Goal: Task Accomplishment & Management: Complete application form

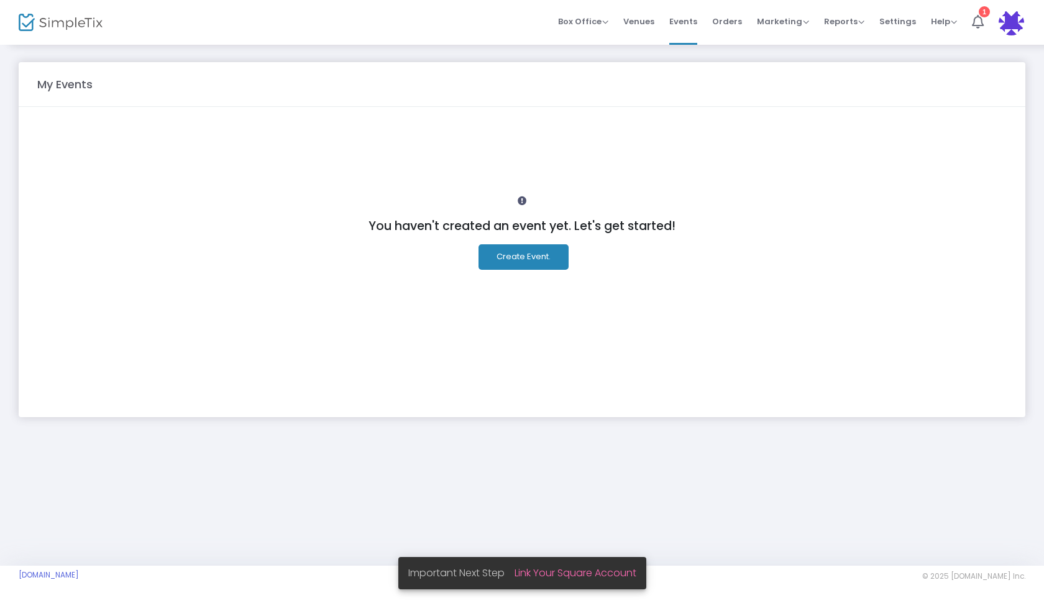
click at [511, 267] on button "Create Event." at bounding box center [523, 256] width 90 height 25
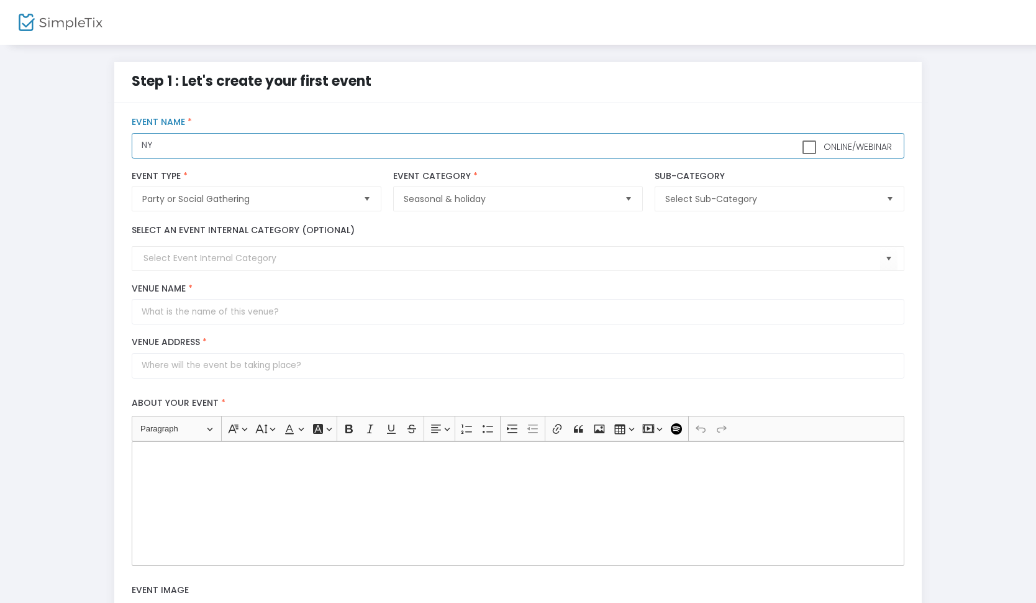
type input "N"
type input "[GEOGRAPHIC_DATA][PERSON_NAME] - NEW YEARS EVE 2026"
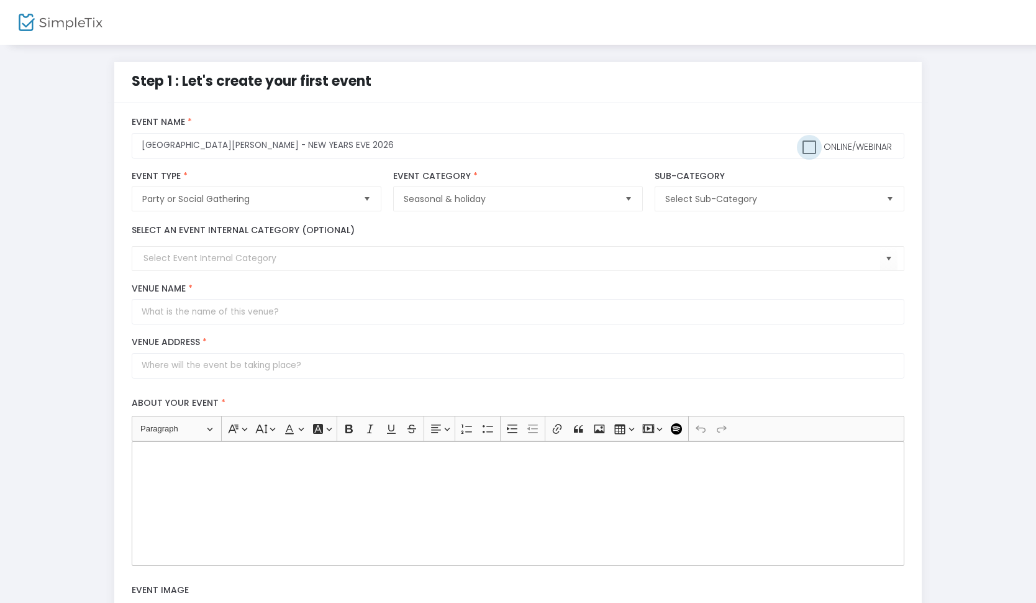
click at [812, 143] on span at bounding box center [810, 147] width 14 height 14
click at [809, 154] on input "Online/Webinar" at bounding box center [809, 154] width 1 height 1
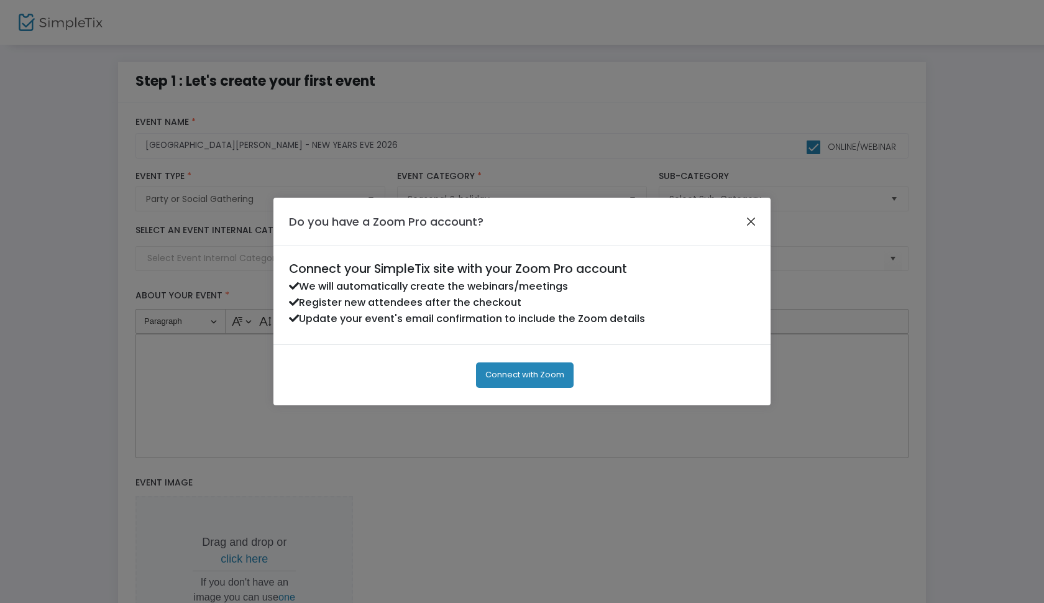
click at [754, 222] on button "Close" at bounding box center [751, 221] width 16 height 16
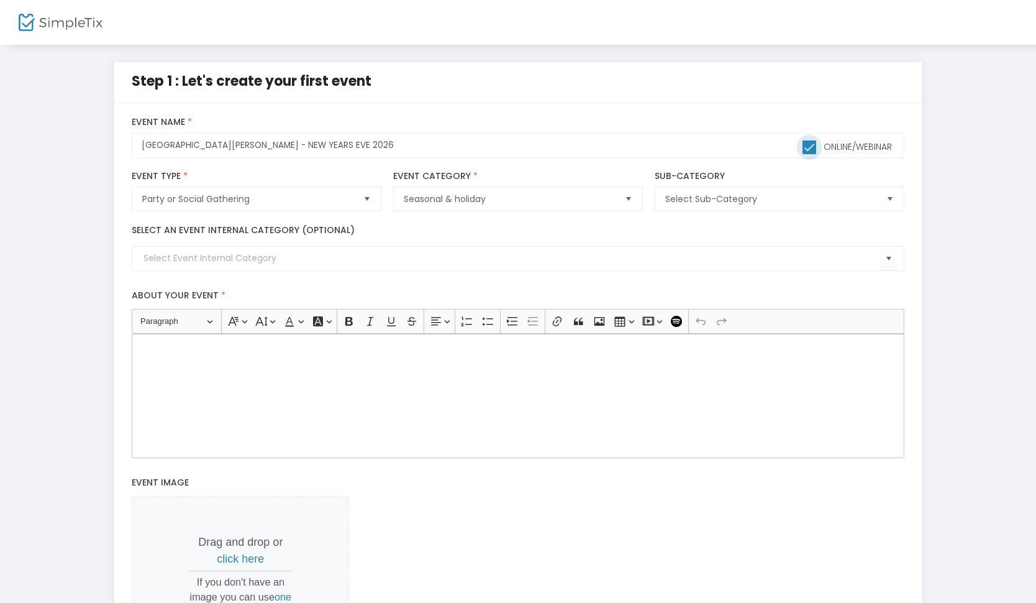
click at [808, 151] on span at bounding box center [810, 147] width 14 height 14
click at [809, 154] on input "Online/Webinar" at bounding box center [809, 154] width 1 height 1
checkbox input "false"
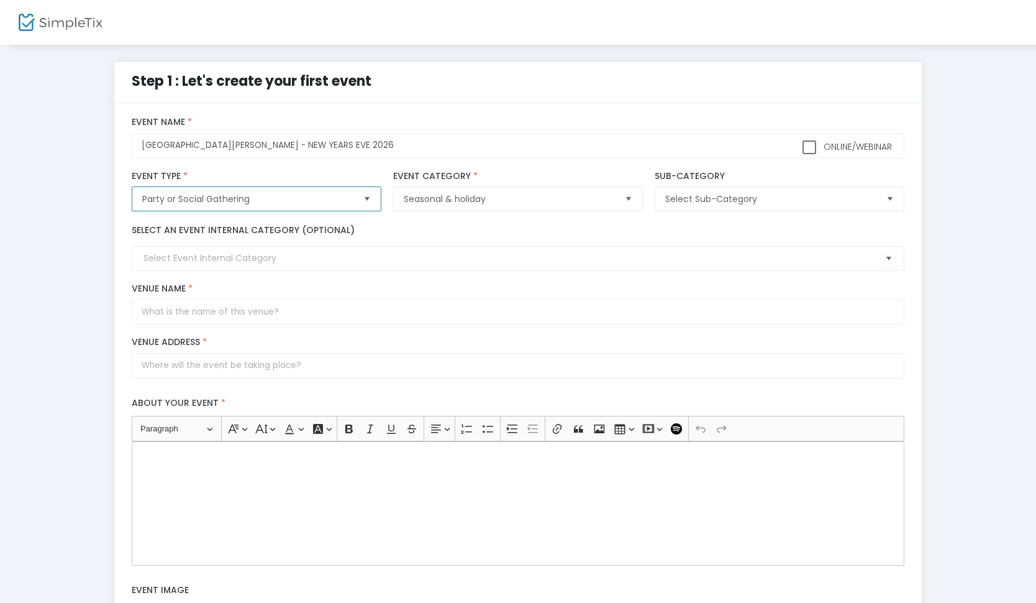
click at [244, 204] on span "Party or Social Gathering" at bounding box center [247, 199] width 211 height 12
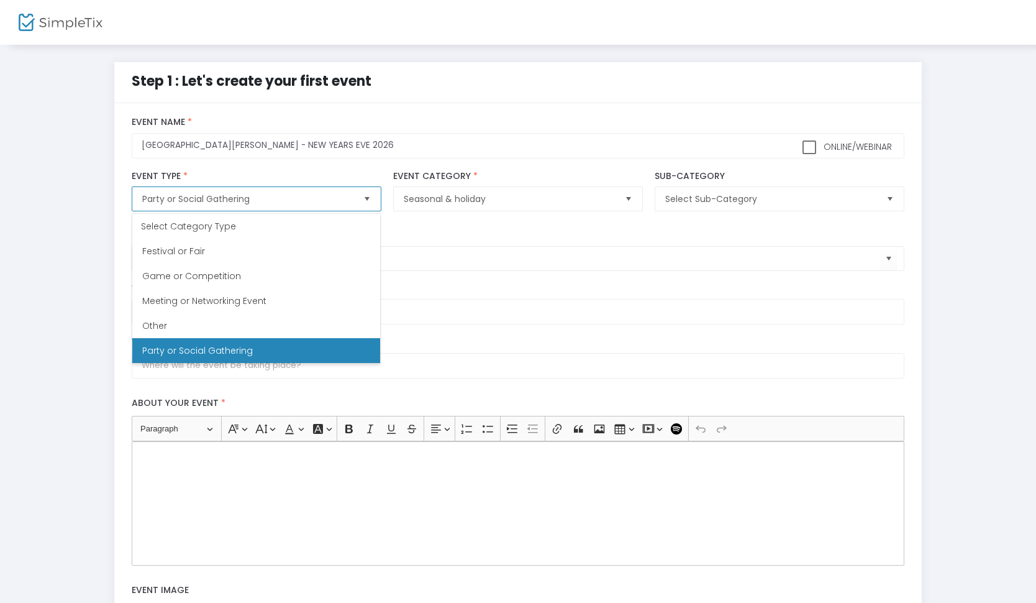
click at [244, 204] on span "Party or Social Gathering" at bounding box center [247, 199] width 211 height 12
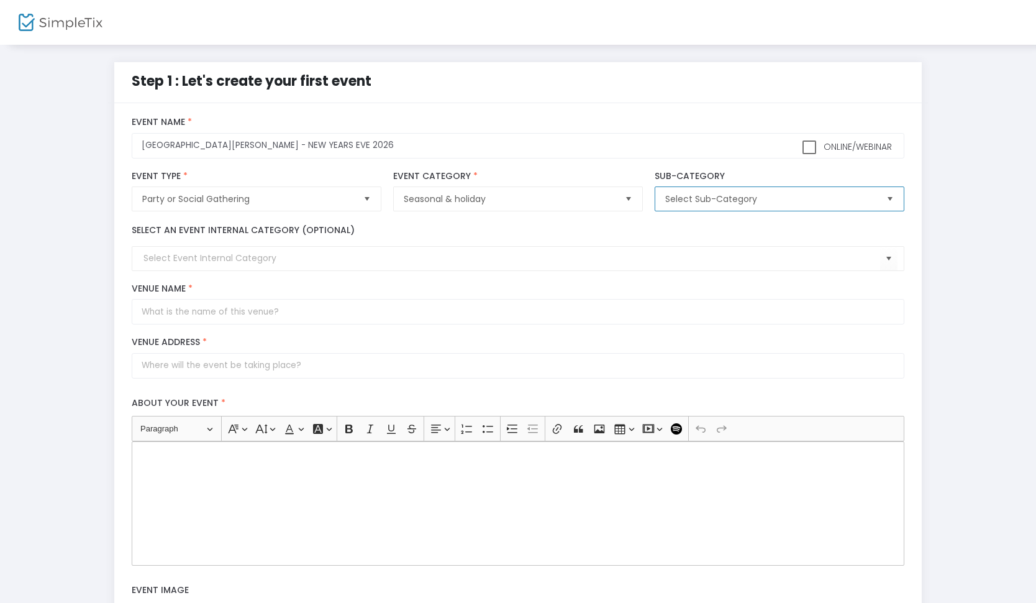
click at [715, 207] on span "Select Sub-Category" at bounding box center [770, 199] width 221 height 24
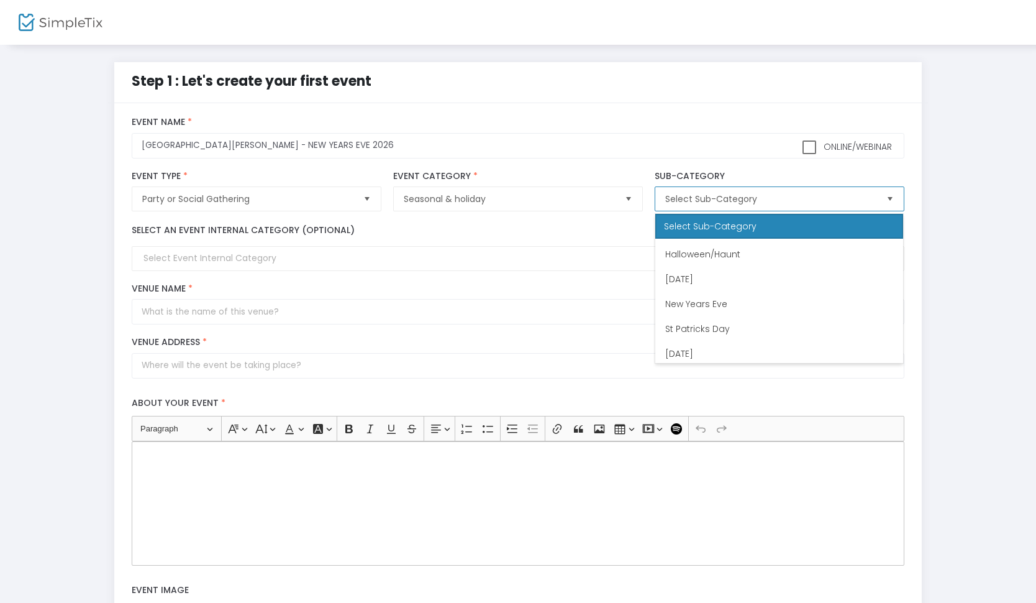
scroll to position [98, 0]
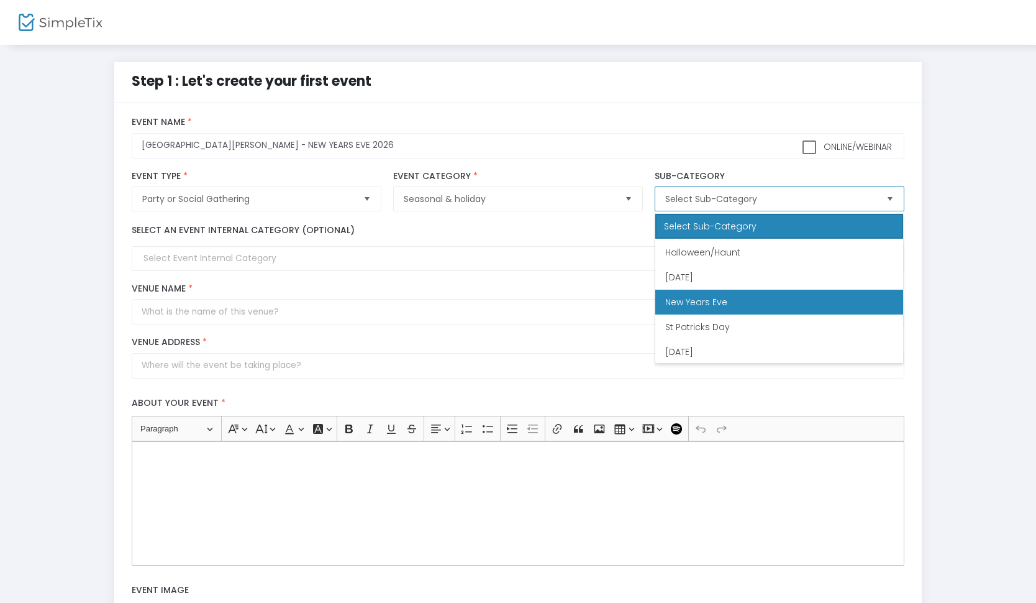
click at [709, 309] on Eve "New Years Eve" at bounding box center [779, 302] width 248 height 25
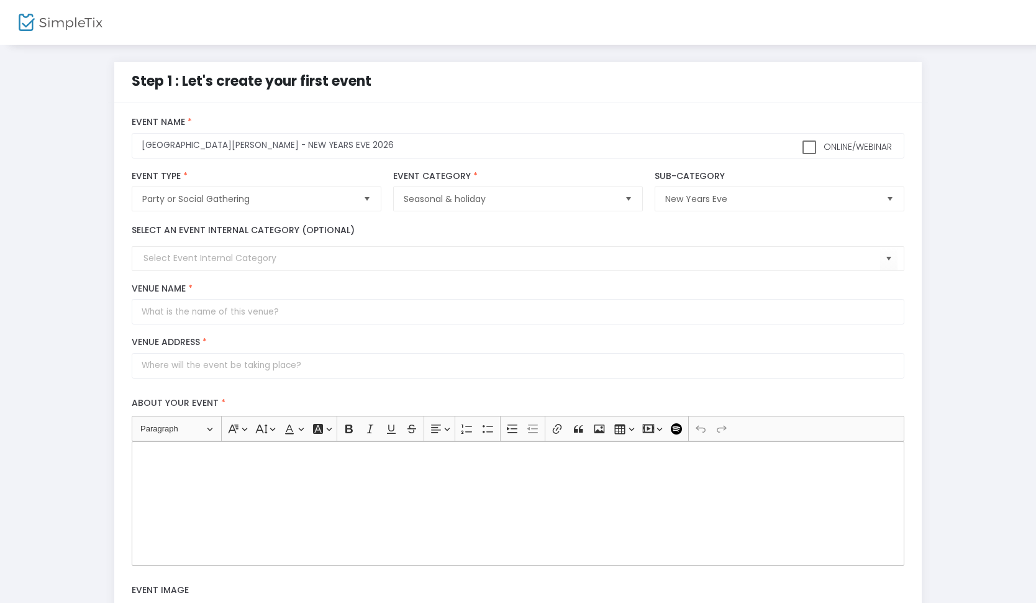
click at [98, 271] on div "Step 1 : Let's create your first event title : [GEOGRAPHIC_DATA][PERSON_NAME] -…" at bounding box center [518, 459] width 999 height 794
click at [207, 262] on input at bounding box center [512, 258] width 736 height 13
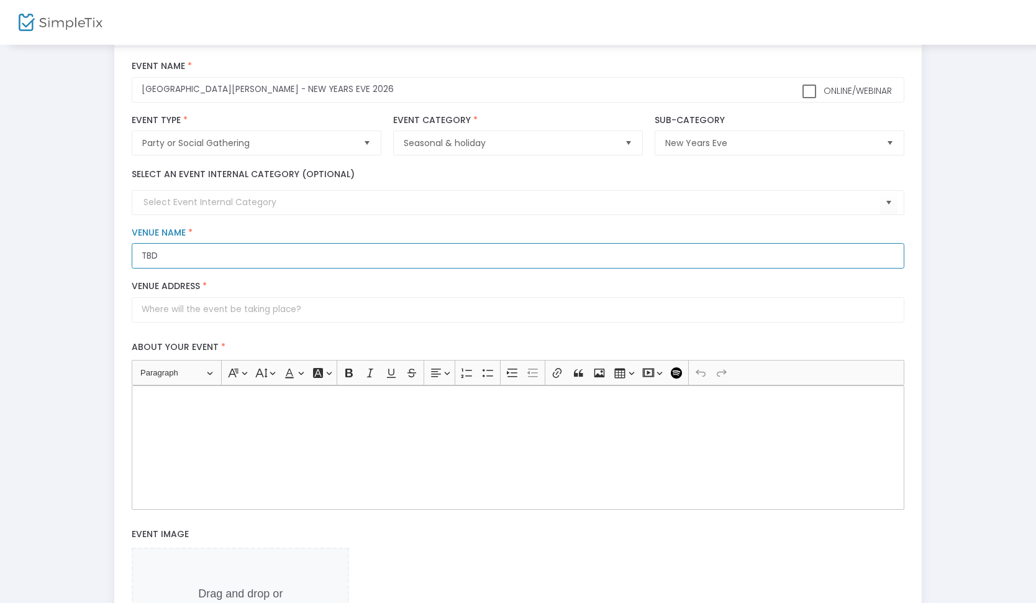
scroll to position [57, 0]
type input "TBD"
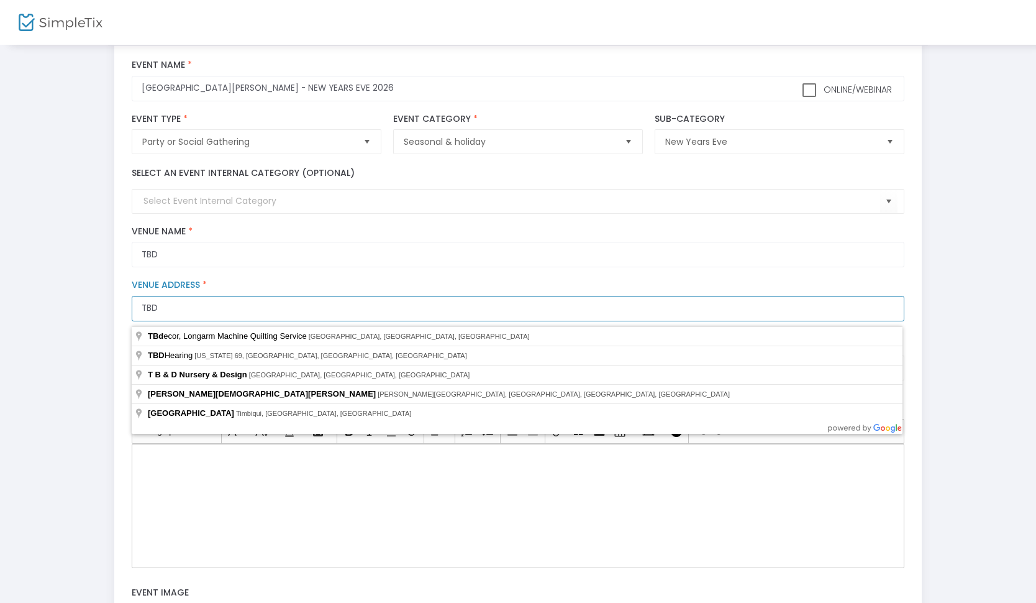
type input "TBD"
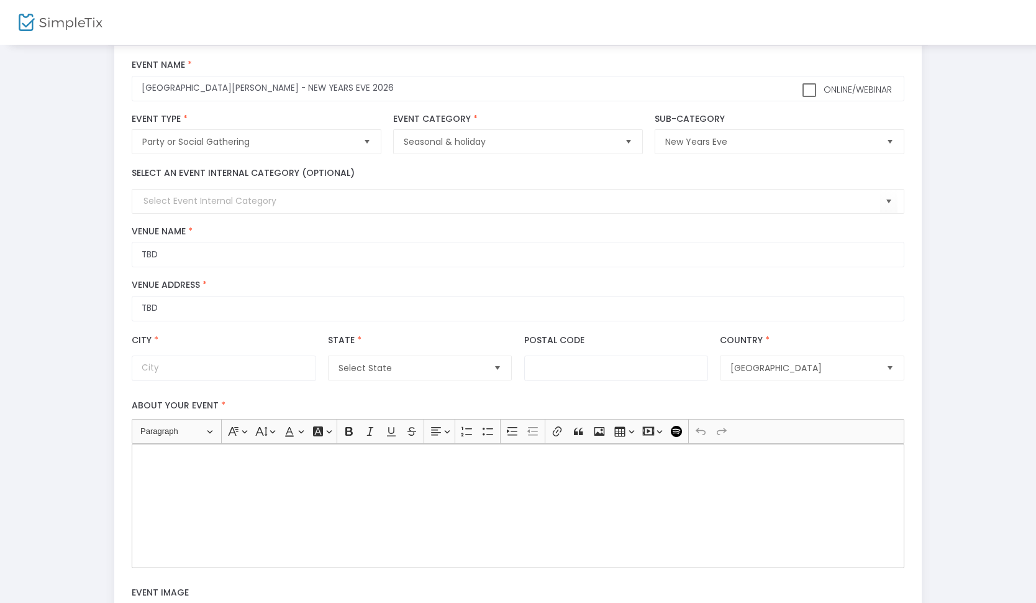
click at [98, 319] on div "Step 1 : Let's create your first event title : [GEOGRAPHIC_DATA][PERSON_NAME] -…" at bounding box center [518, 432] width 999 height 854
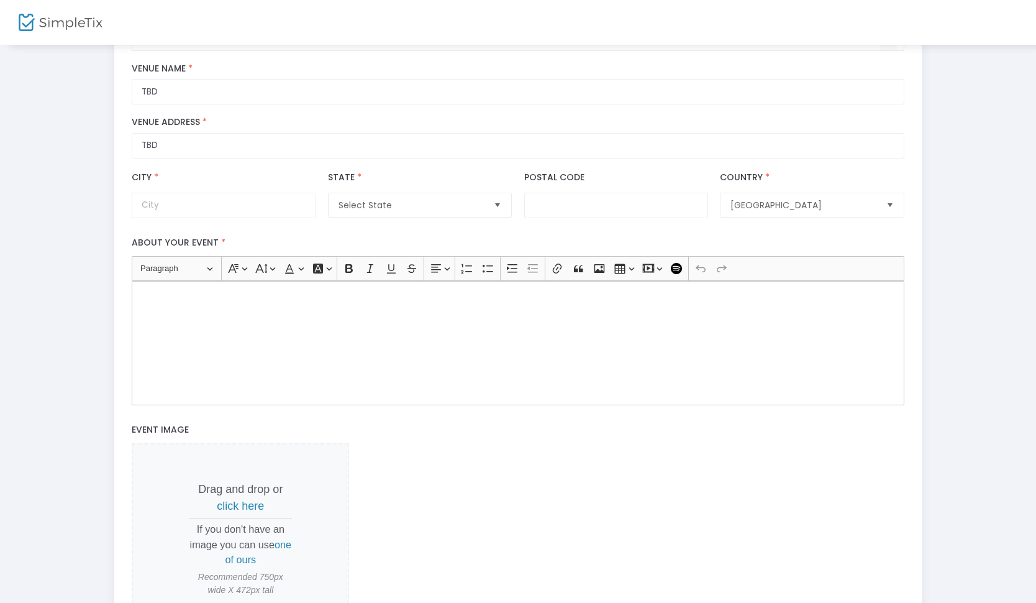
scroll to position [230, 0]
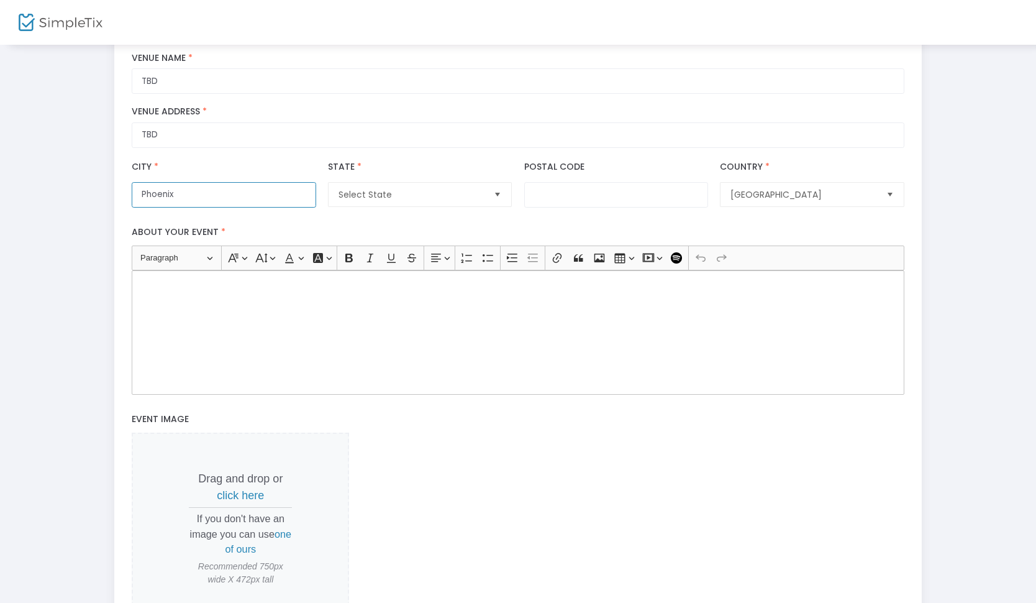
type input "Phoenix"
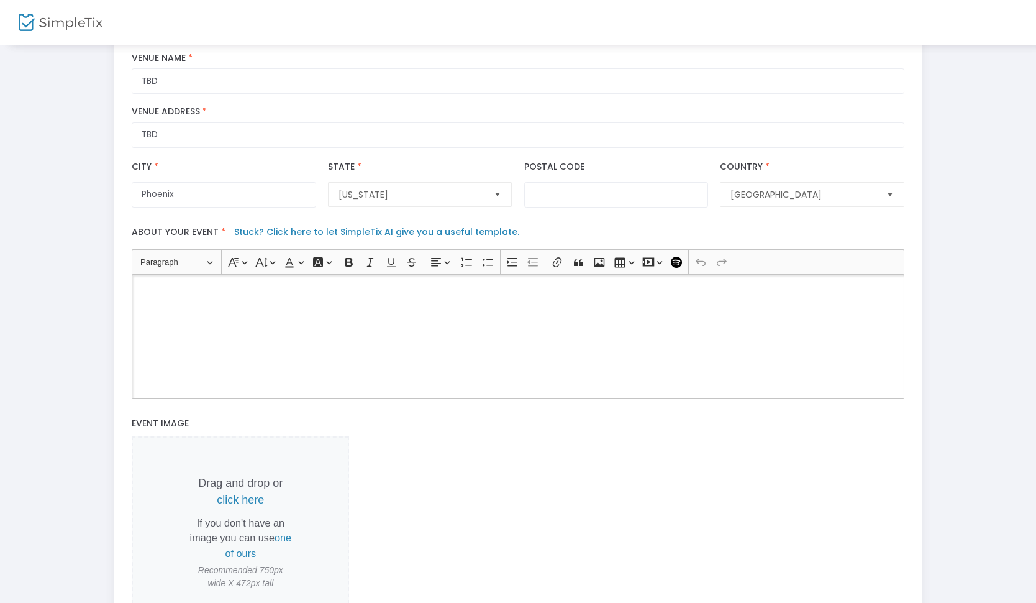
click at [214, 361] on div "Rich Text Editor, main" at bounding box center [518, 337] width 772 height 124
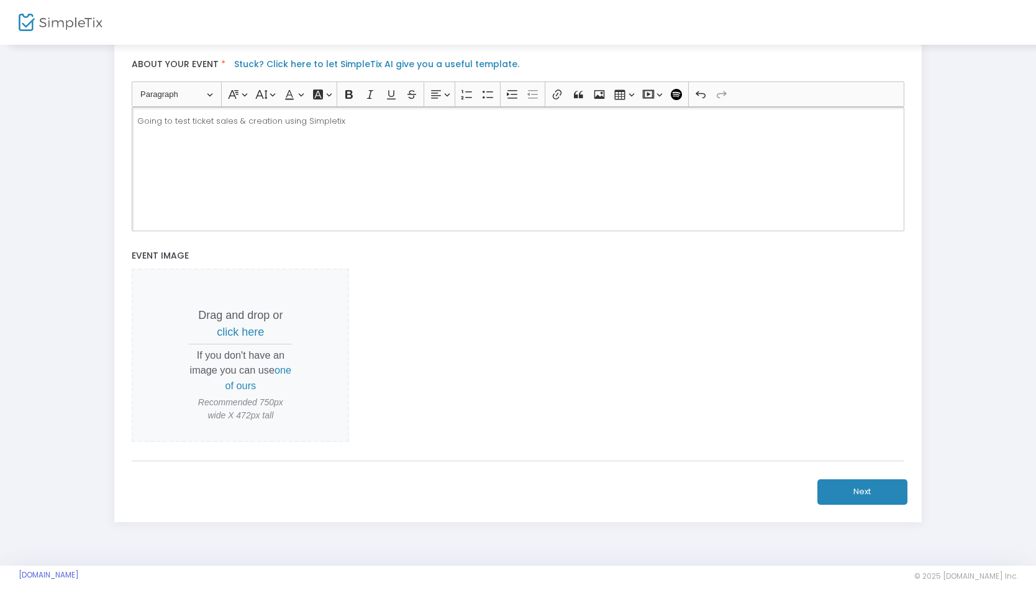
scroll to position [403, 0]
click at [843, 481] on button "Next" at bounding box center [863, 491] width 90 height 25
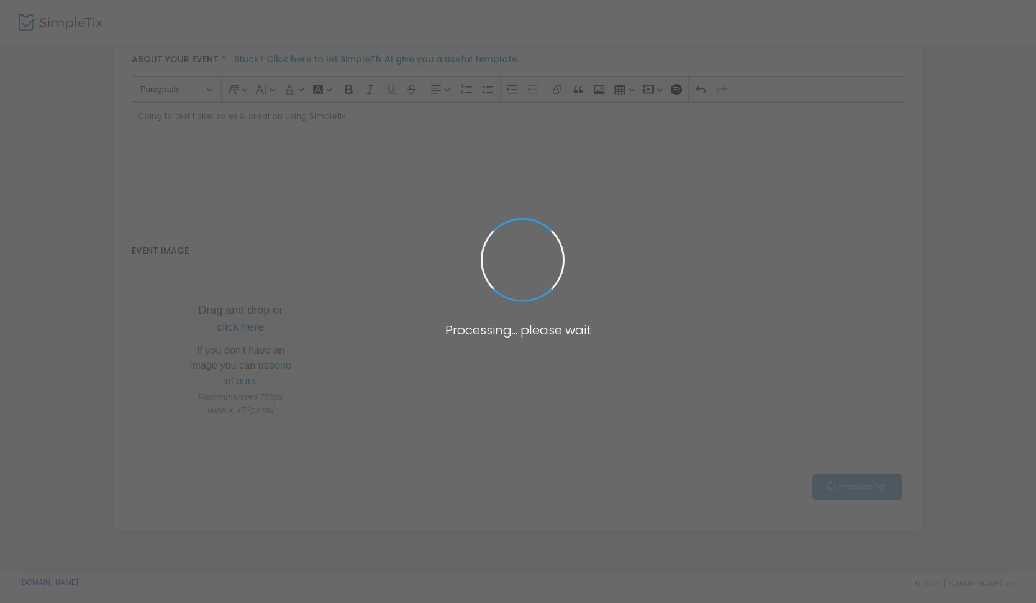
scroll to position [0, 0]
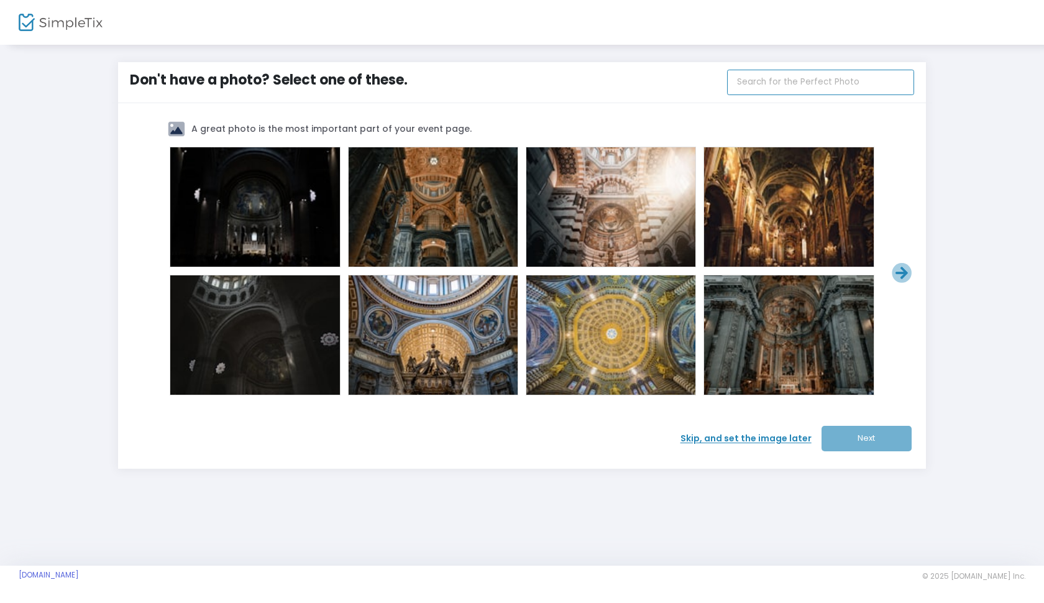
click at [784, 82] on input "text" at bounding box center [820, 82] width 187 height 25
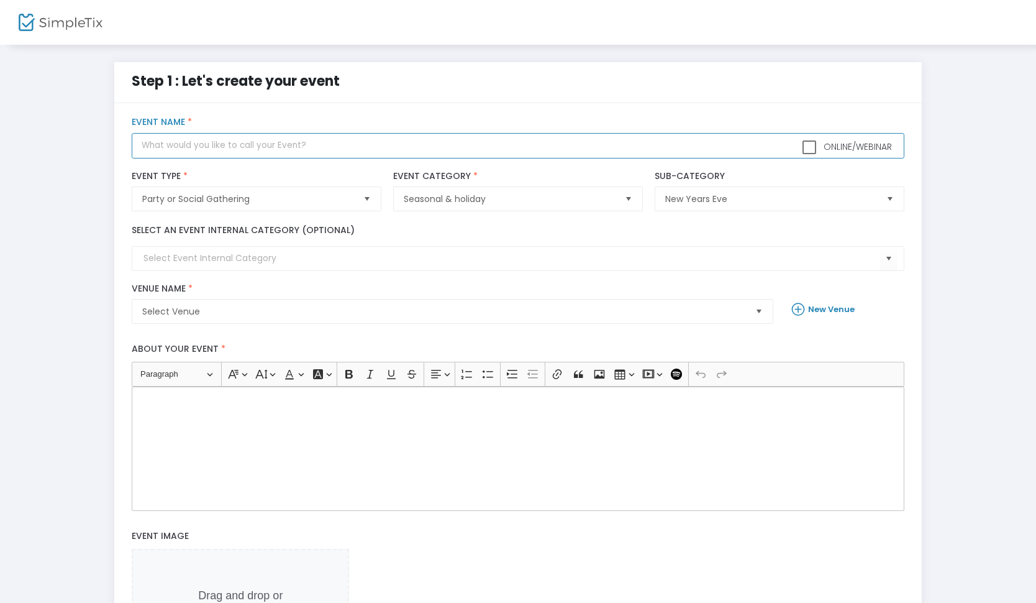
click at [332, 139] on input "text" at bounding box center [518, 145] width 772 height 25
type input "[GEOGRAPHIC_DATA][PERSON_NAME] - NEW YEARS EVE 2026"
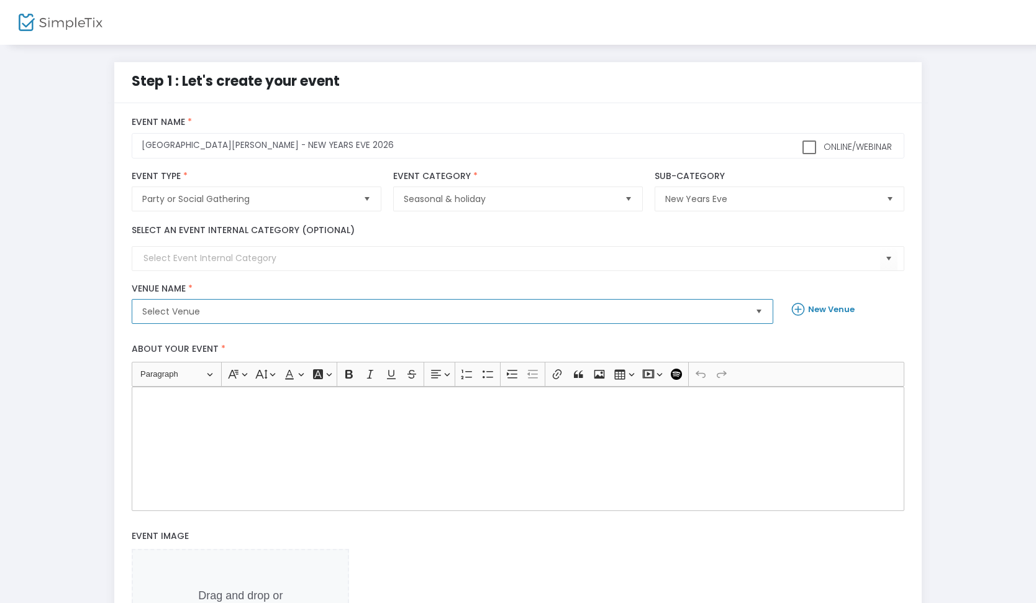
click at [301, 316] on span "Select Venue" at bounding box center [443, 311] width 603 height 12
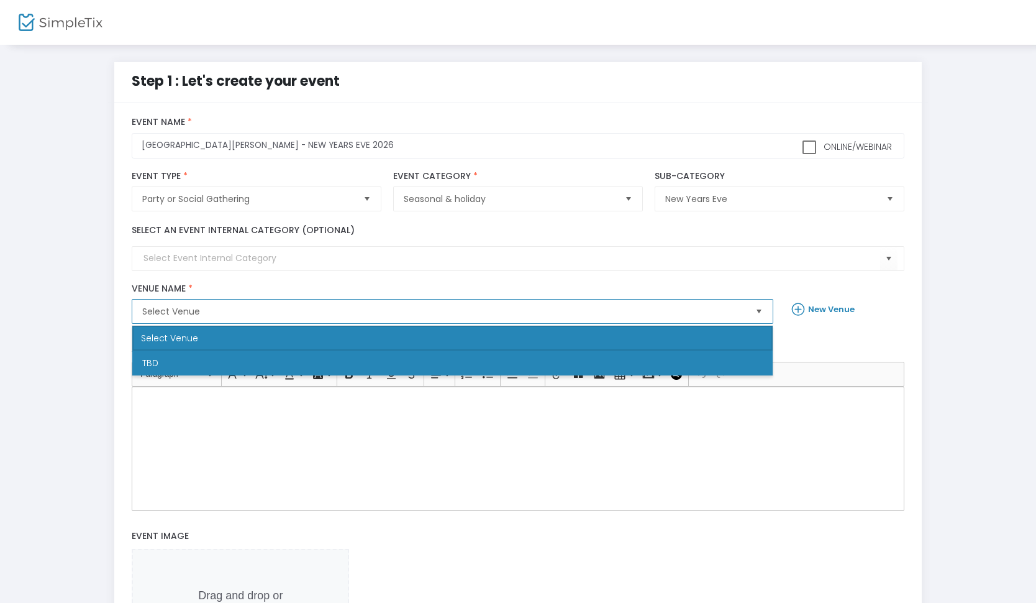
click at [270, 358] on li "TBD" at bounding box center [452, 362] width 641 height 25
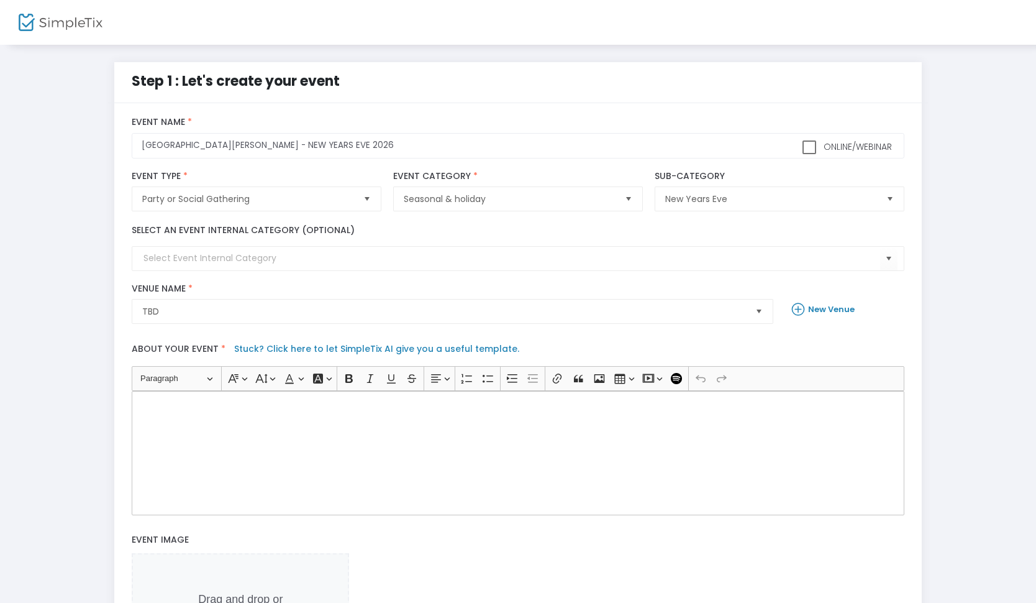
click at [378, 421] on div "Rich Text Editor, main" at bounding box center [518, 453] width 772 height 124
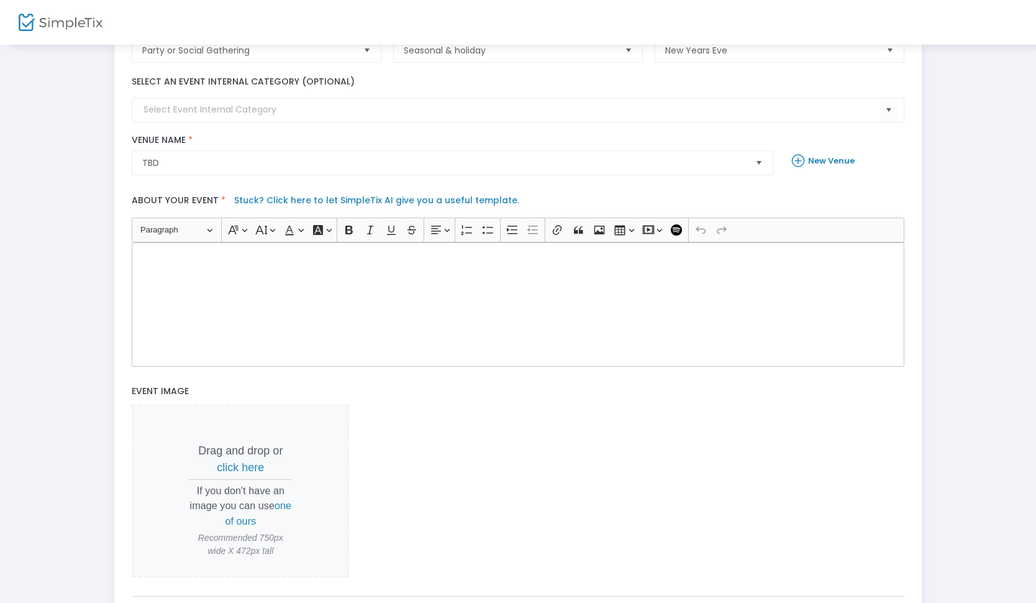
scroll to position [149, 0]
click at [237, 468] on span "click here" at bounding box center [240, 466] width 47 height 12
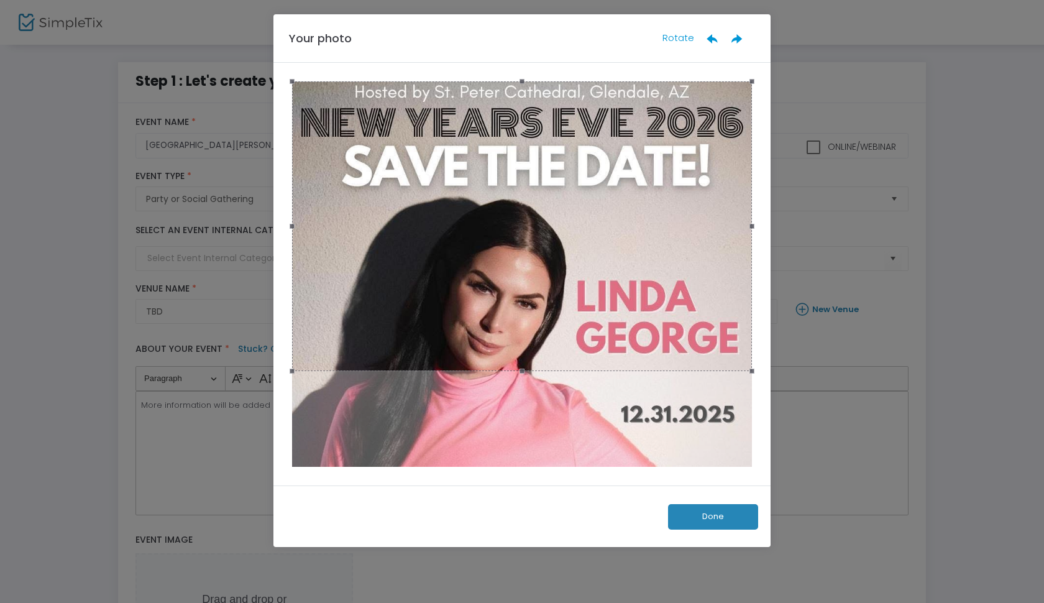
drag, startPoint x: 608, startPoint y: 274, endPoint x: 611, endPoint y: 219, distance: 54.8
click at [611, 219] on div at bounding box center [522, 226] width 460 height 290
drag, startPoint x: 524, startPoint y: 366, endPoint x: 542, endPoint y: 435, distance: 71.4
click at [542, 435] on div at bounding box center [522, 273] width 460 height 385
click at [697, 518] on button "Done" at bounding box center [713, 516] width 90 height 25
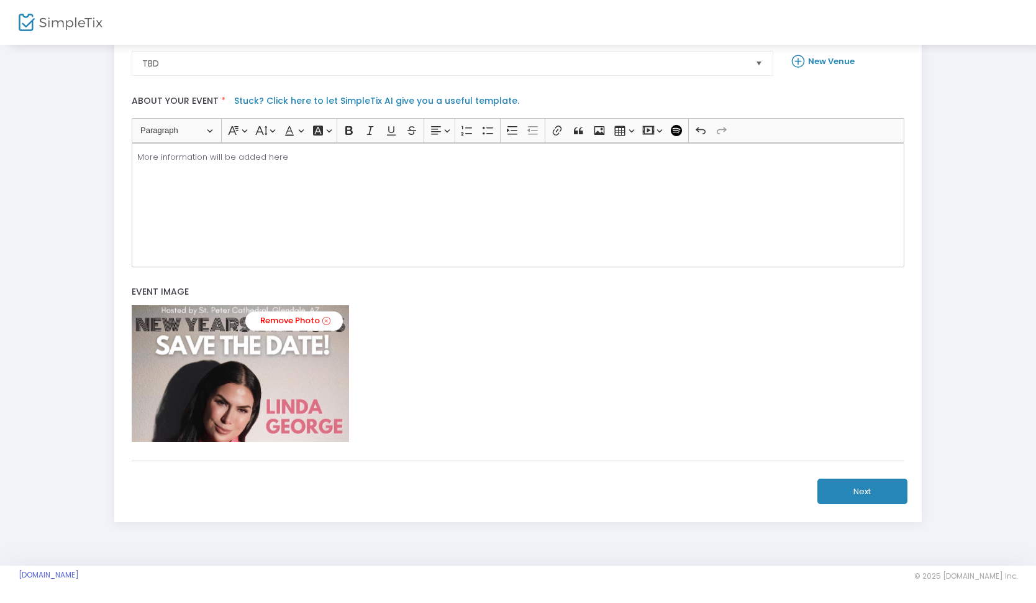
scroll to position [248, 0]
click at [842, 493] on button "Next" at bounding box center [863, 490] width 90 height 25
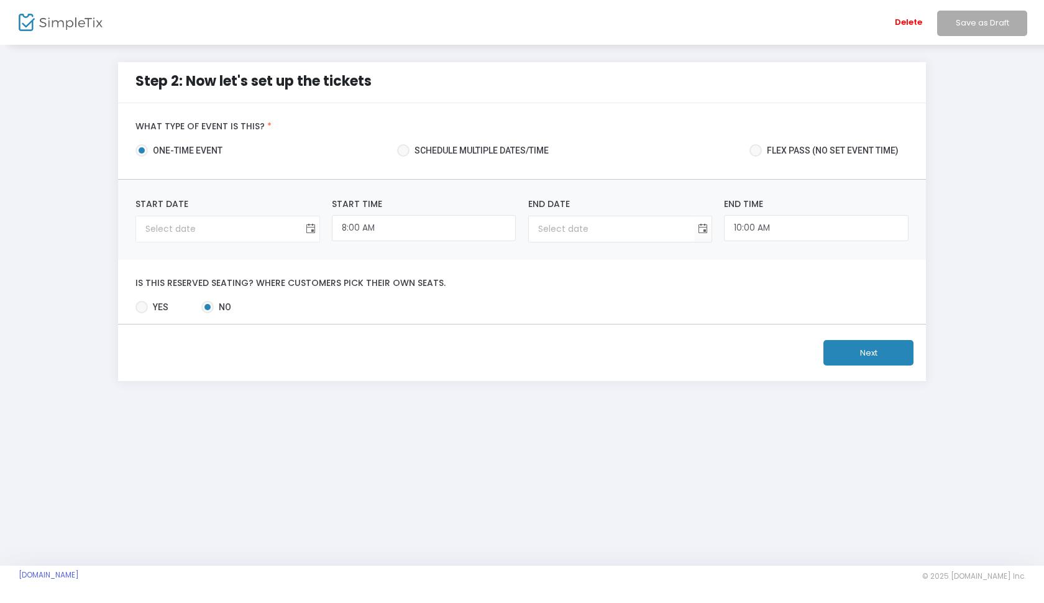
click at [310, 230] on span "Toggle calendar" at bounding box center [310, 229] width 21 height 21
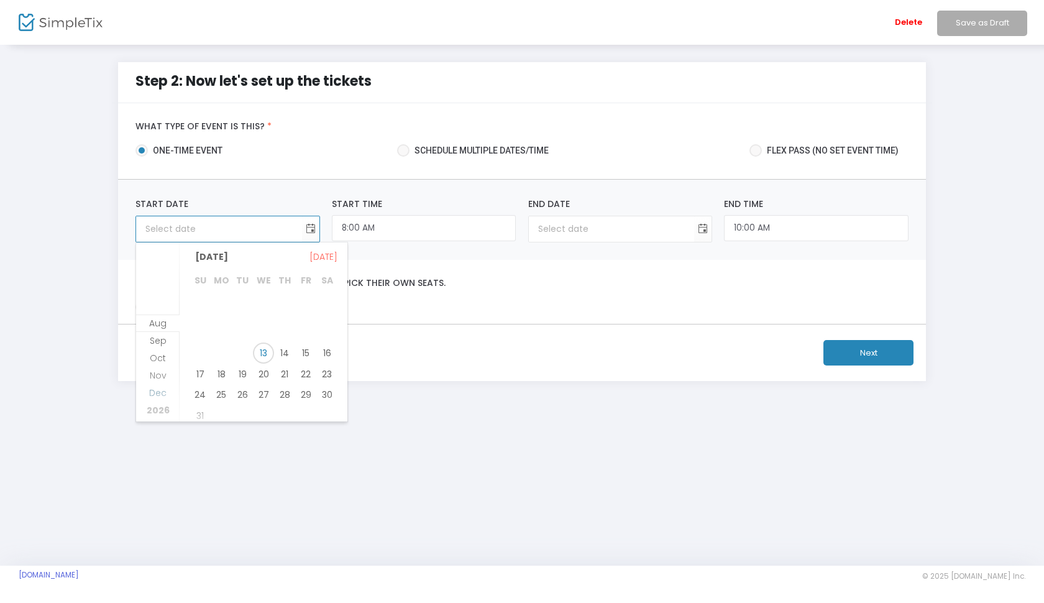
click at [153, 393] on span "Dec" at bounding box center [157, 392] width 17 height 12
click at [263, 394] on span "31" at bounding box center [263, 395] width 21 height 21
type input "[DATE]"
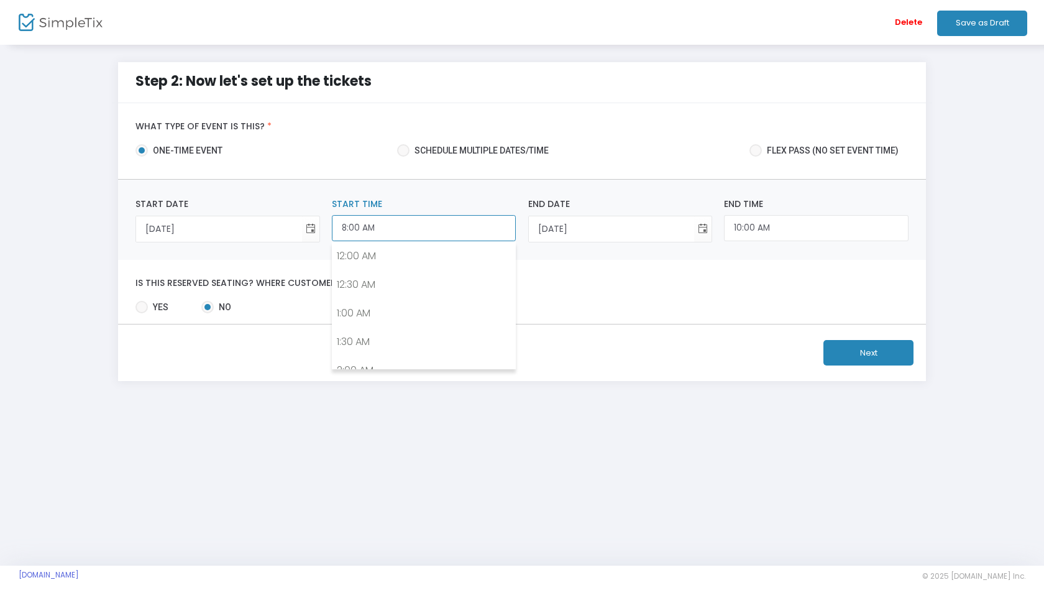
click at [370, 224] on input "8:00 AM" at bounding box center [424, 228] width 184 height 27
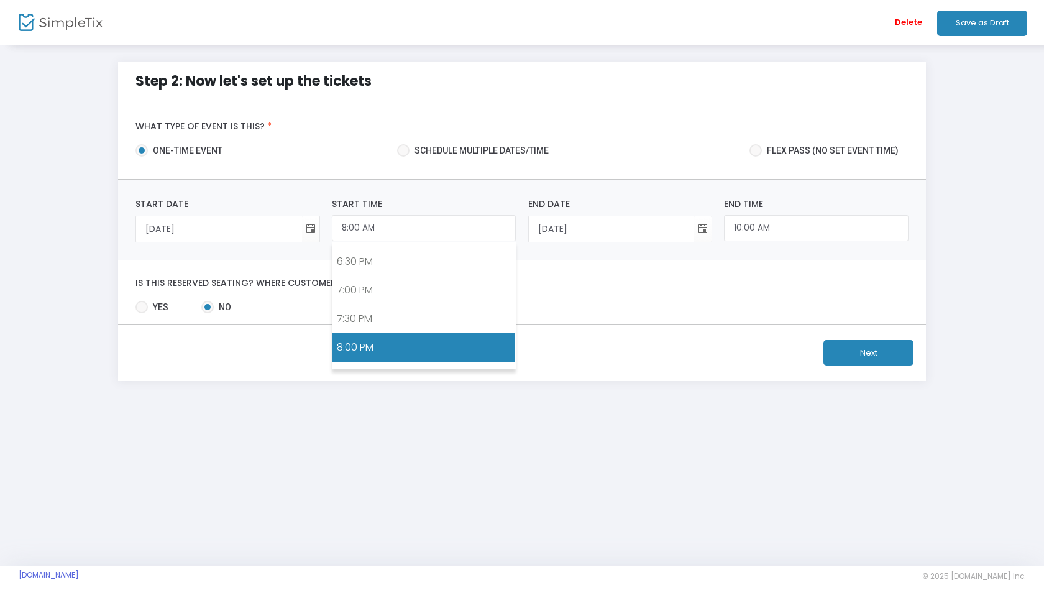
click at [360, 352] on link "8:00 PM" at bounding box center [423, 347] width 183 height 29
type input "8:00 PM"
type input "10:00 PM"
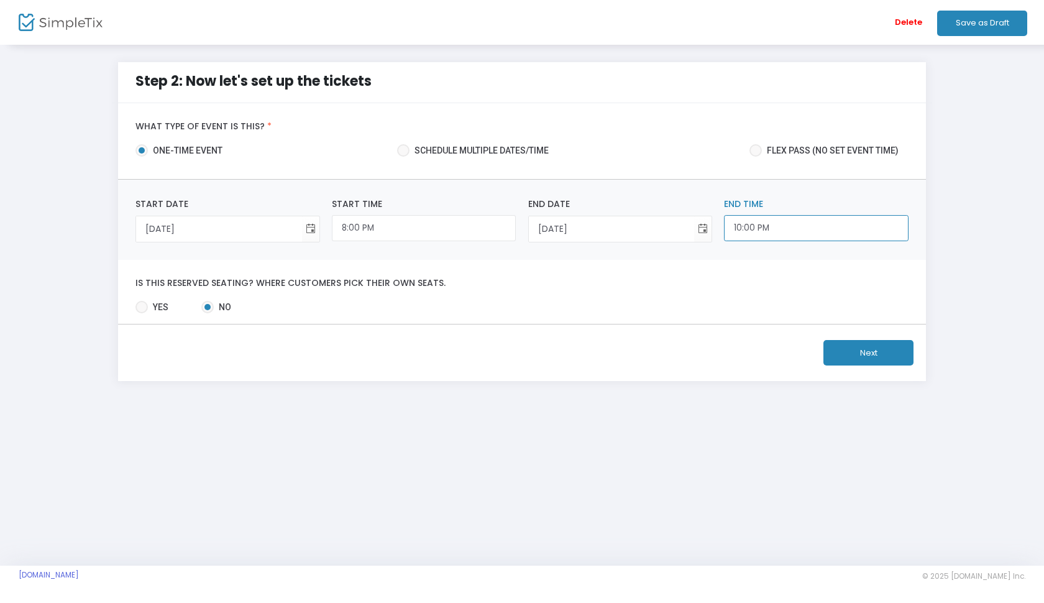
click at [789, 232] on input "10:00 PM" at bounding box center [816, 228] width 184 height 27
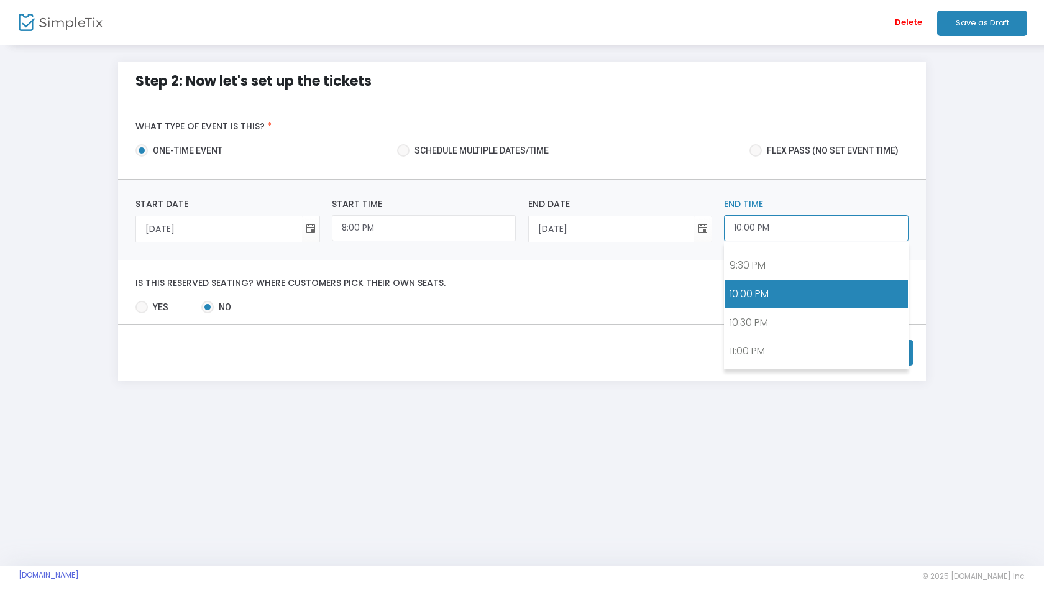
scroll to position [1221, 0]
click at [701, 227] on span "Toggle calendar" at bounding box center [703, 229] width 21 height 21
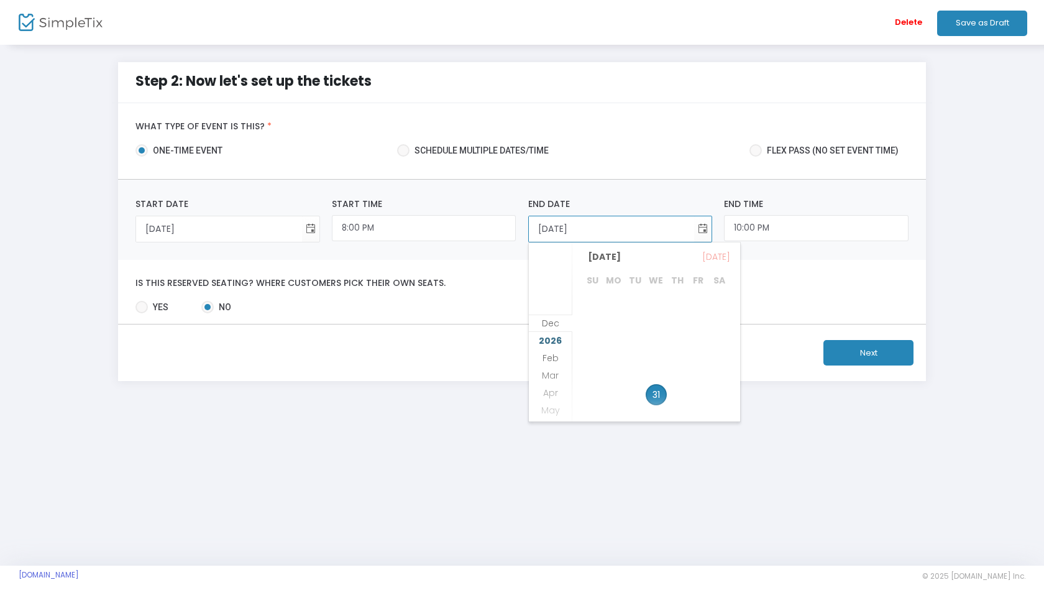
click at [555, 338] on span "2026" at bounding box center [550, 340] width 23 height 12
click at [677, 303] on span "1" at bounding box center [677, 305] width 21 height 21
type input "[DATE]"
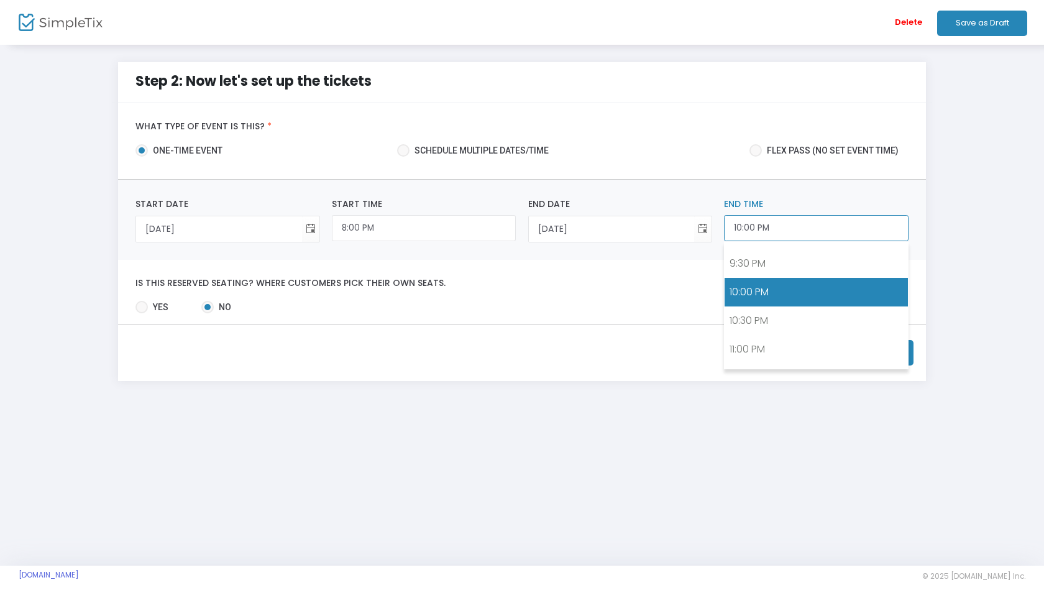
click at [752, 230] on input "10:00 PM" at bounding box center [816, 228] width 184 height 27
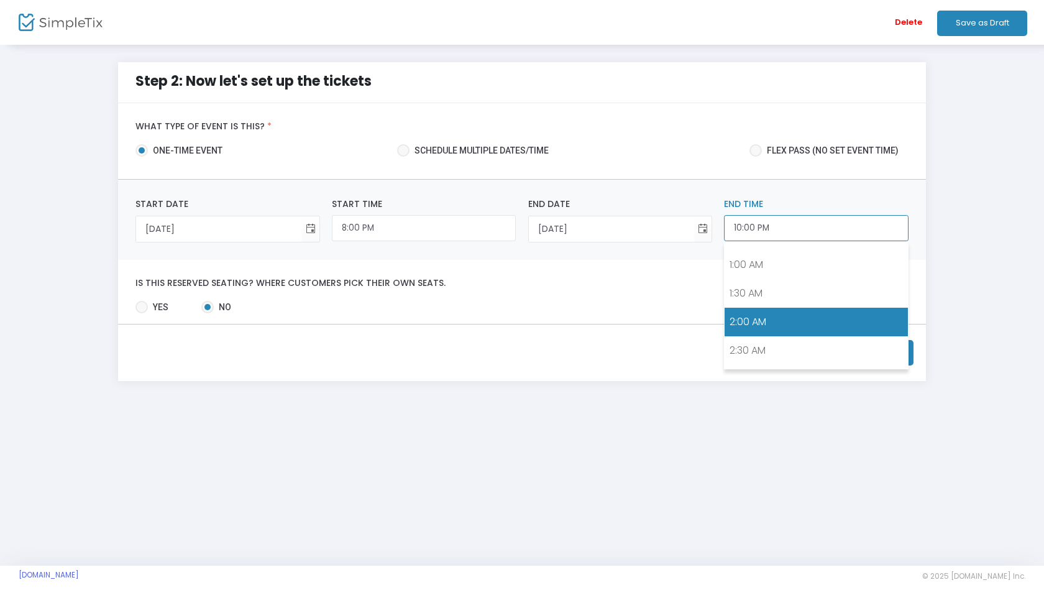
scroll to position [45, 0]
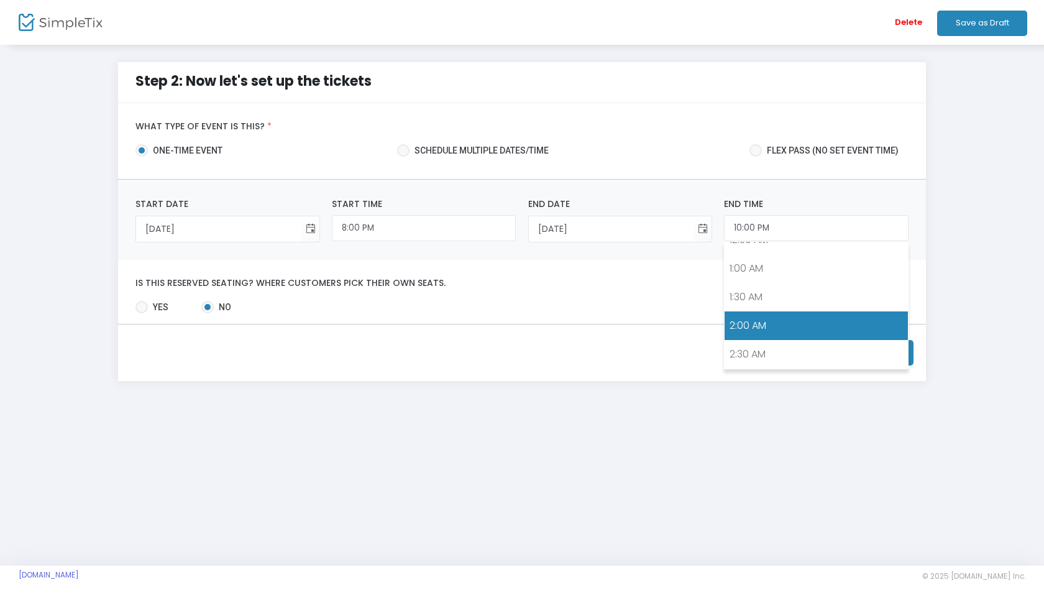
click at [770, 316] on link "2:00 AM" at bounding box center [815, 325] width 183 height 29
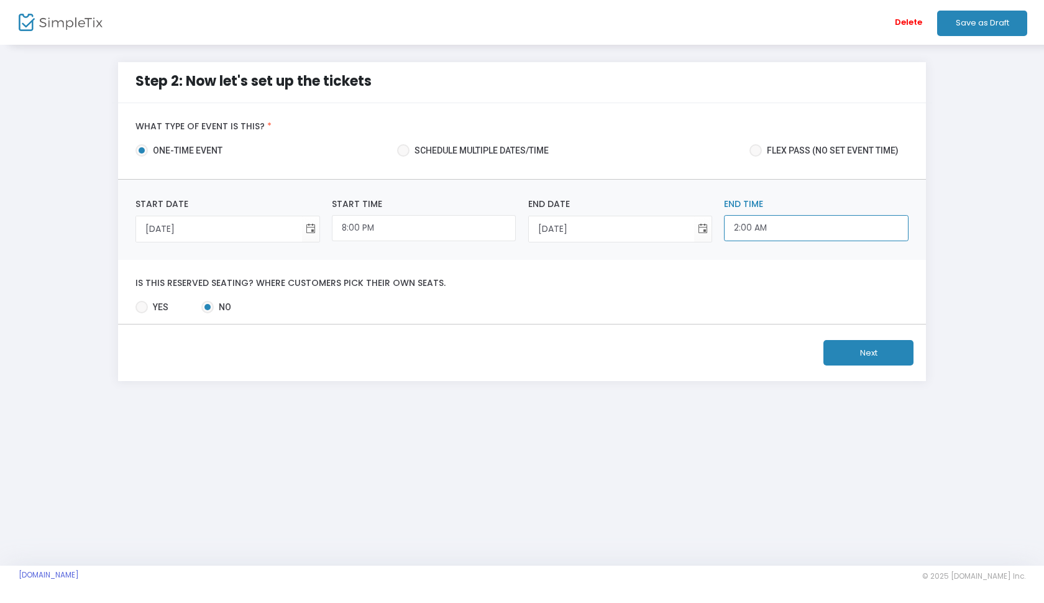
click at [767, 225] on input "2:00 AM" at bounding box center [816, 228] width 184 height 27
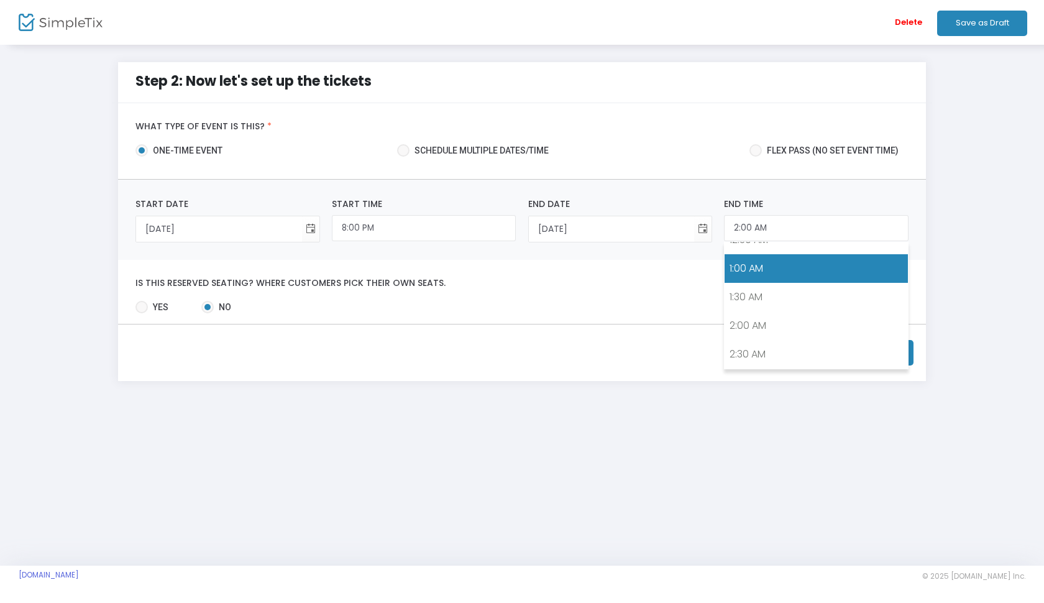
click at [757, 270] on link "1:00 AM" at bounding box center [815, 268] width 183 height 29
type input "1:00 AM"
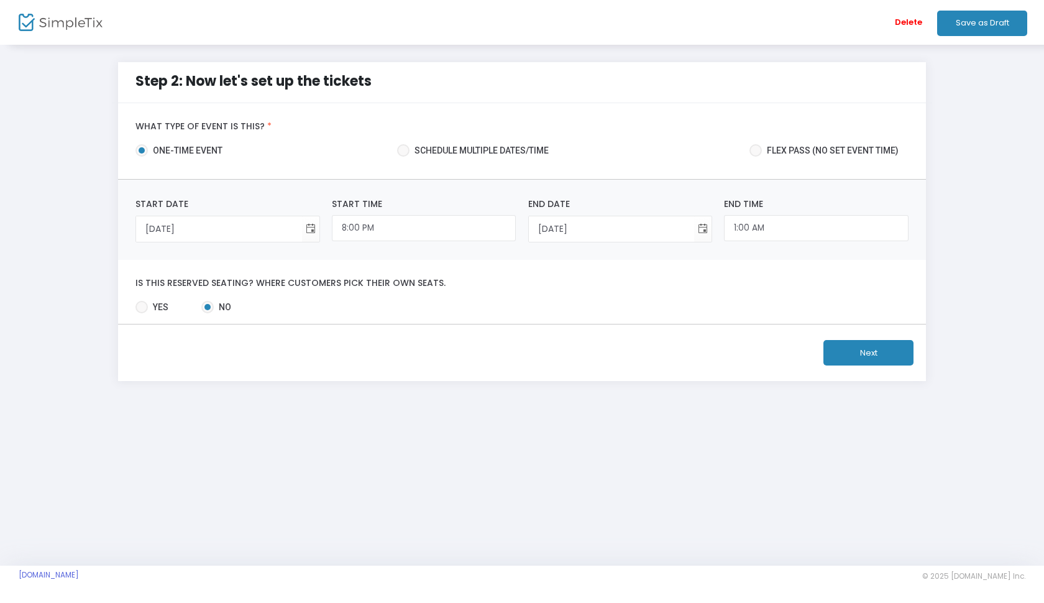
click at [748, 271] on div "Is this reserved seating? Where customers pick their own seats. Yes No Required." at bounding box center [522, 292] width 808 height 64
click at [137, 304] on span at bounding box center [141, 307] width 12 height 12
click at [141, 313] on input "Yes" at bounding box center [141, 313] width 1 height 1
radio input "true"
click at [903, 348] on button "Next" at bounding box center [868, 352] width 90 height 25
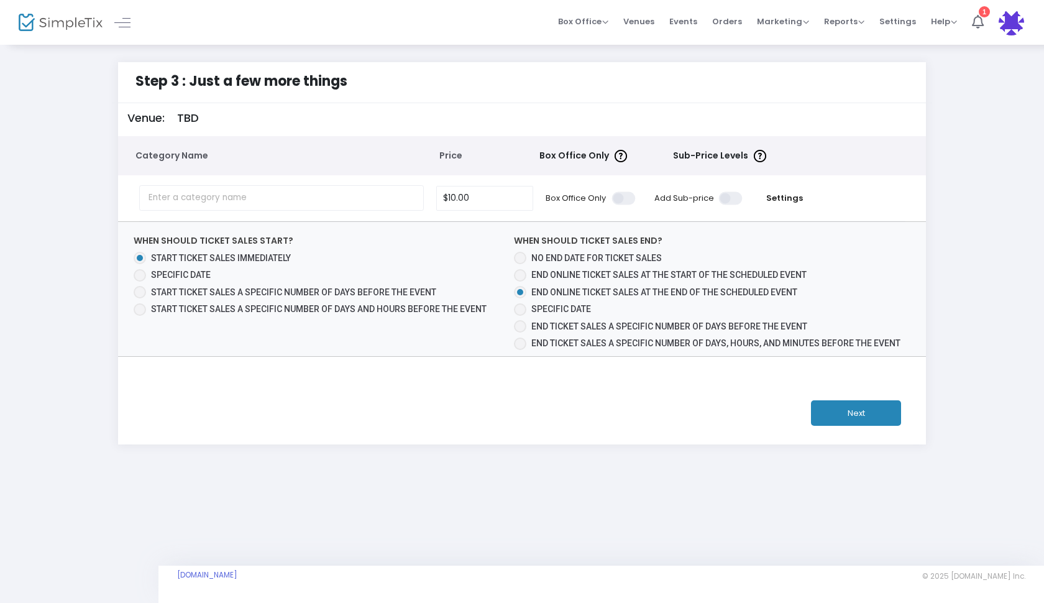
click at [518, 258] on span at bounding box center [520, 258] width 12 height 12
click at [519, 264] on input "No end date for ticket sales" at bounding box center [519, 264] width 1 height 1
radio input "true"
click at [491, 198] on input "10" at bounding box center [485, 198] width 96 height 24
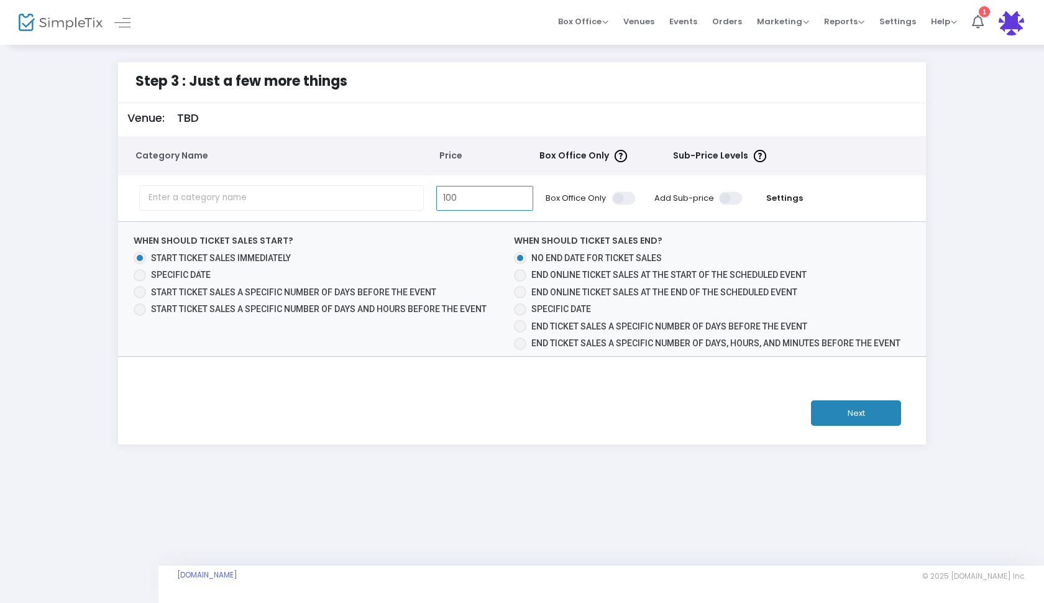
type input "$100.00"
click at [49, 258] on div "Step 3 : Just a few more things Venue: TBD Category Name Price Box Office Only …" at bounding box center [522, 253] width 1006 height 382
click at [382, 203] on input "text" at bounding box center [281, 197] width 285 height 25
click at [836, 408] on button "Next" at bounding box center [856, 412] width 90 height 25
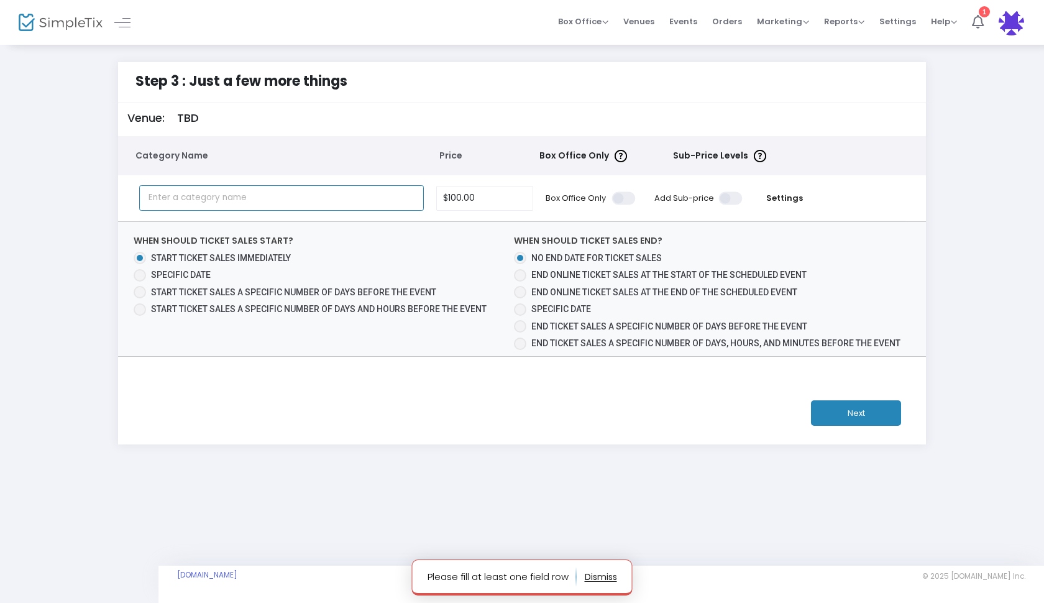
click at [326, 208] on input "text" at bounding box center [281, 197] width 285 height 25
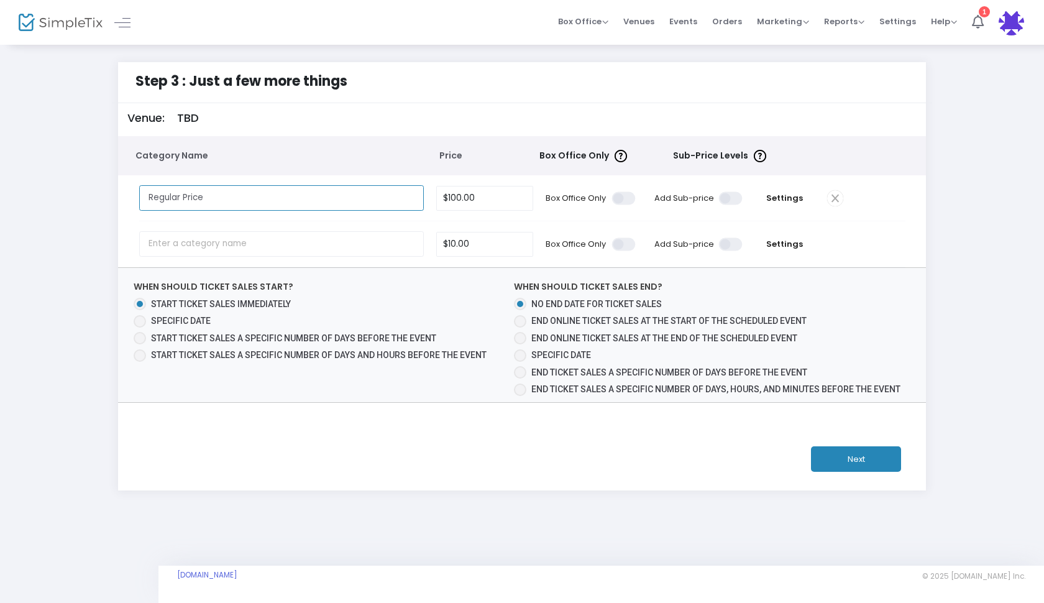
type input "Regular Price"
click at [882, 461] on button "Next" at bounding box center [856, 458] width 90 height 25
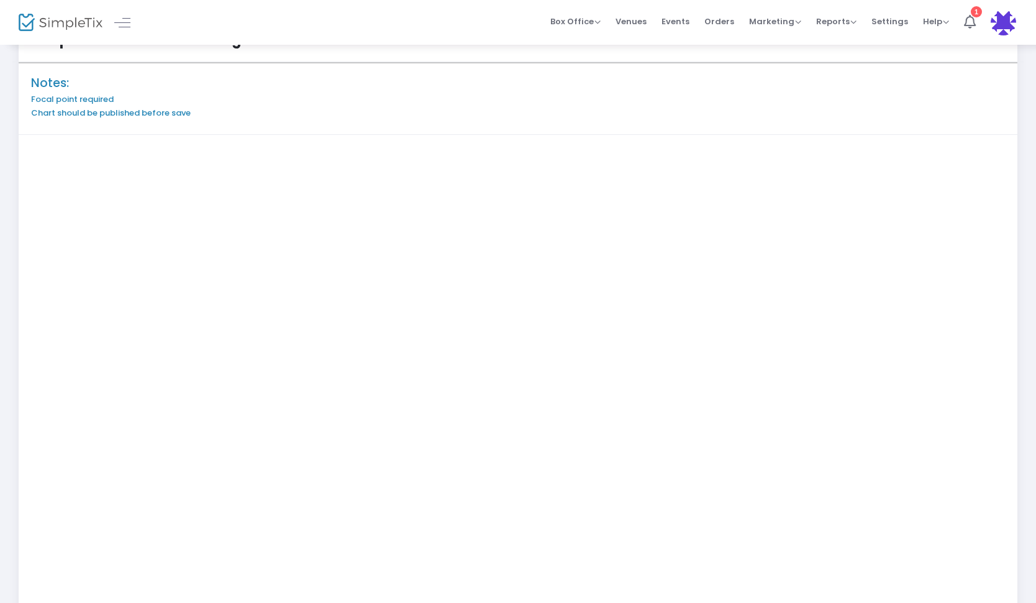
scroll to position [47, 0]
